Goal: Task Accomplishment & Management: Manage account settings

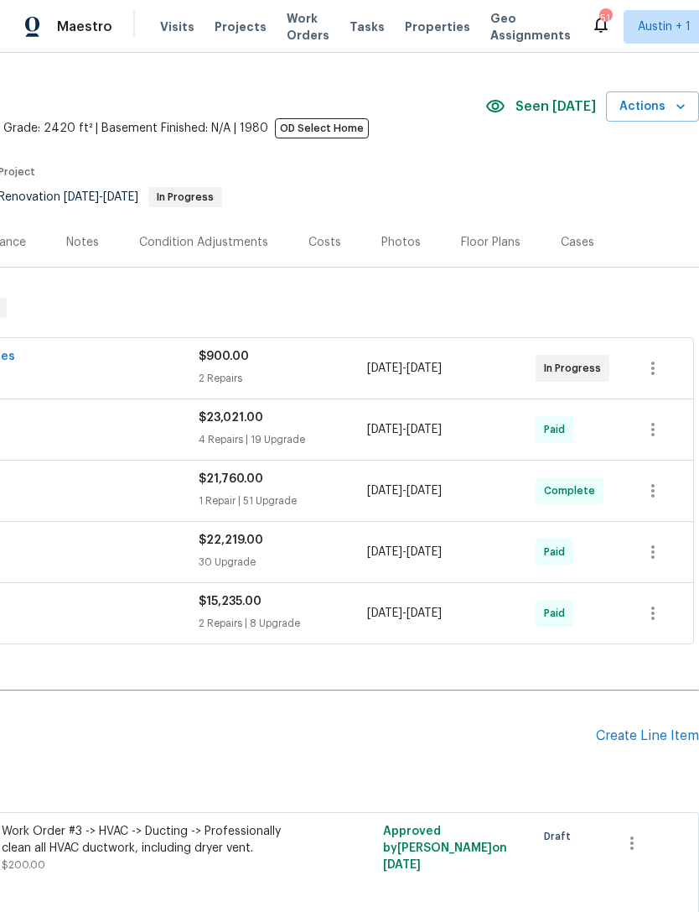
scroll to position [39, 248]
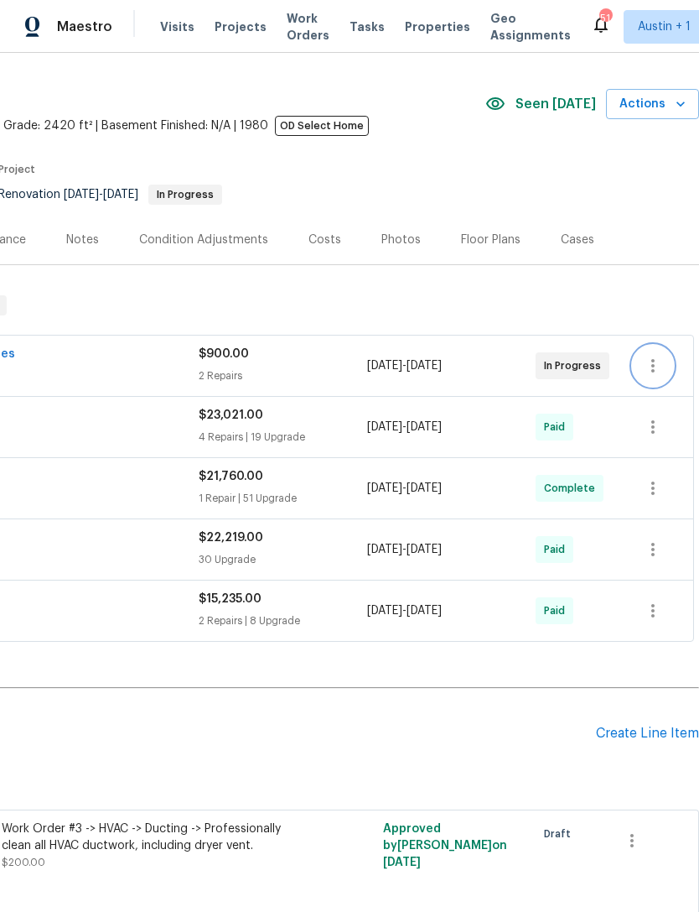
click at [657, 366] on icon "button" at bounding box center [653, 366] width 20 height 20
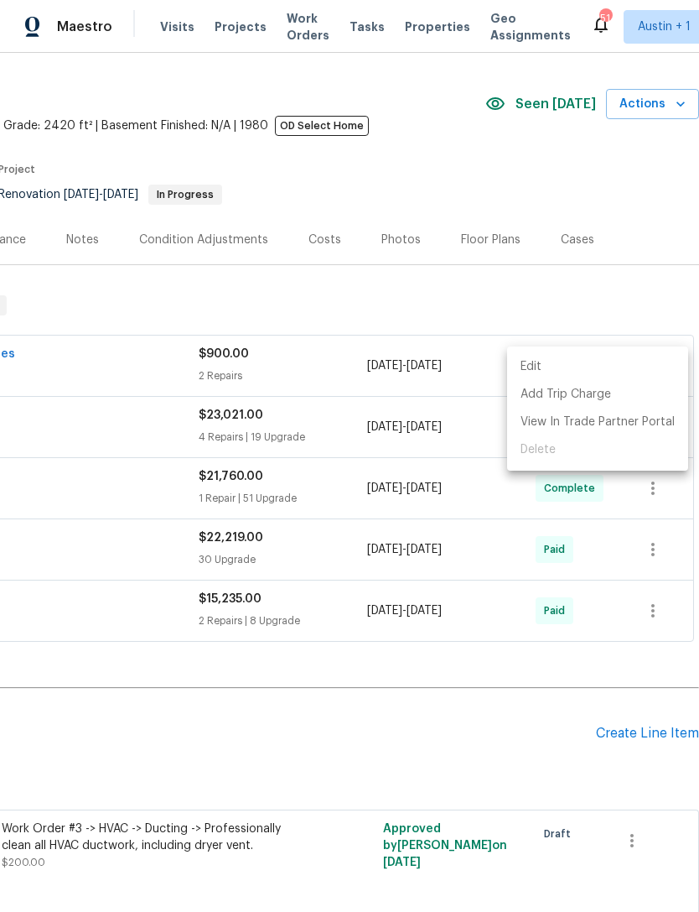
click at [644, 300] on div at bounding box center [349, 456] width 699 height 912
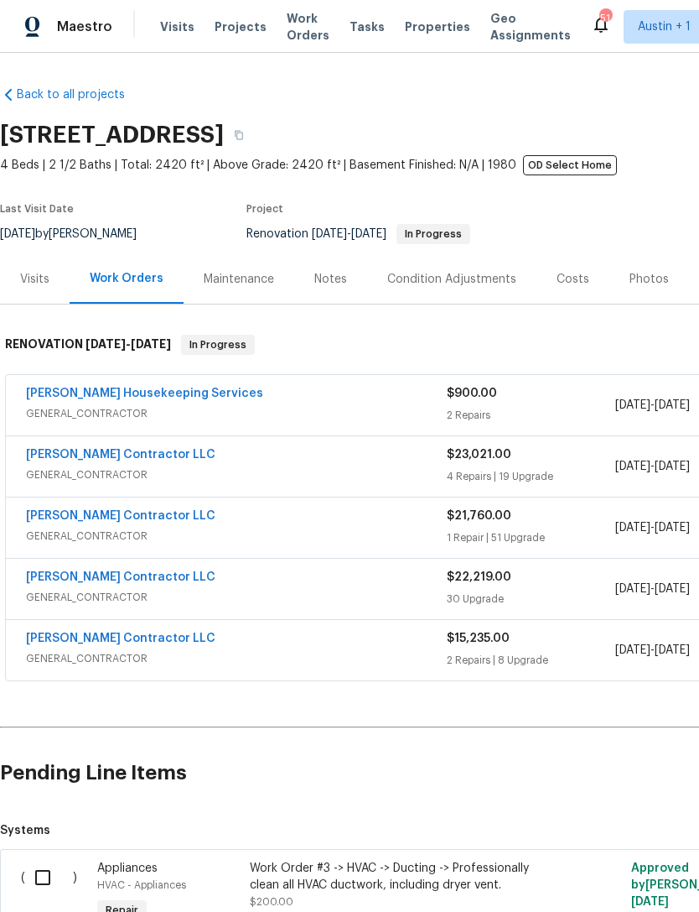
scroll to position [0, 0]
click at [68, 394] on link "[PERSON_NAME] Housekeeping Services" at bounding box center [144, 393] width 237 height 12
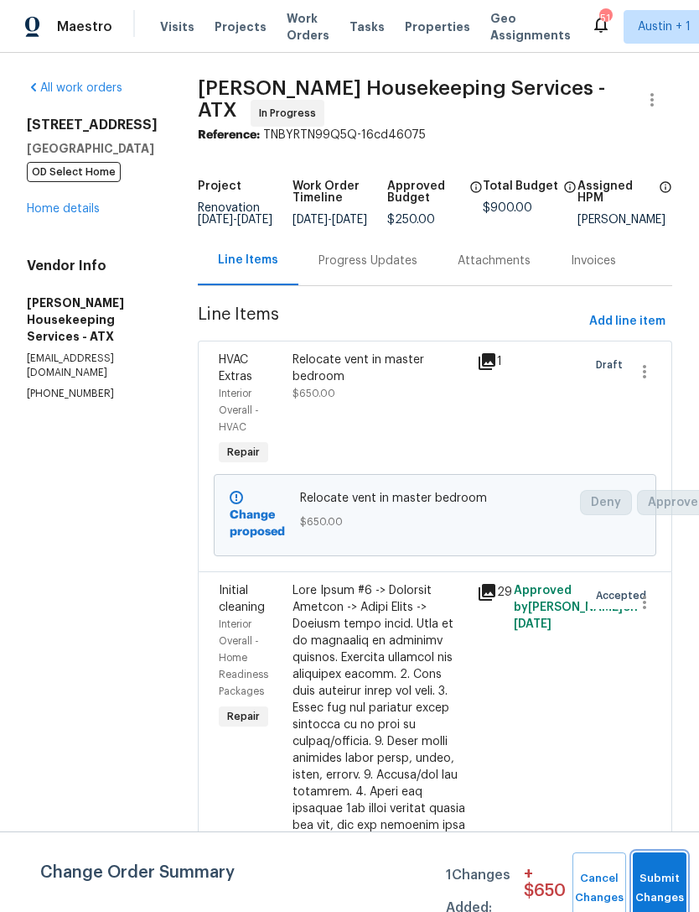
click at [670, 877] on button "Submit Changes" at bounding box center [660, 888] width 54 height 72
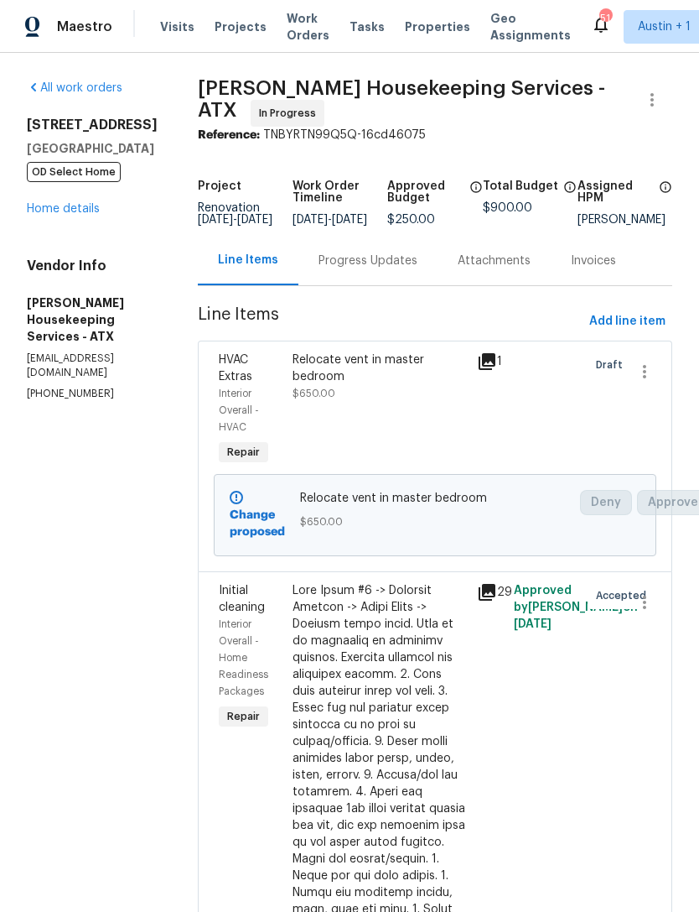
click at [63, 206] on link "Home details" at bounding box center [63, 209] width 73 height 12
